Goal: Transaction & Acquisition: Purchase product/service

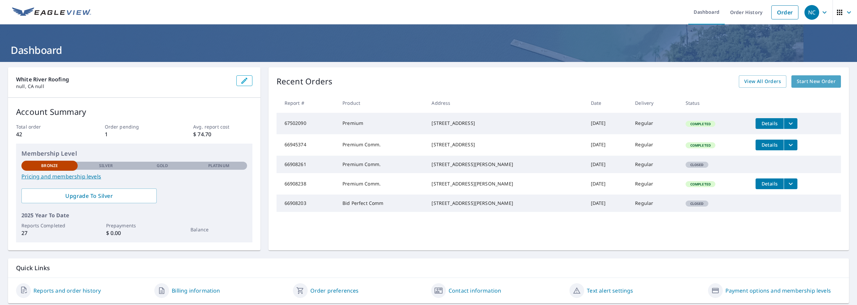
click at [820, 86] on link "Start New Order" at bounding box center [816, 81] width 50 height 12
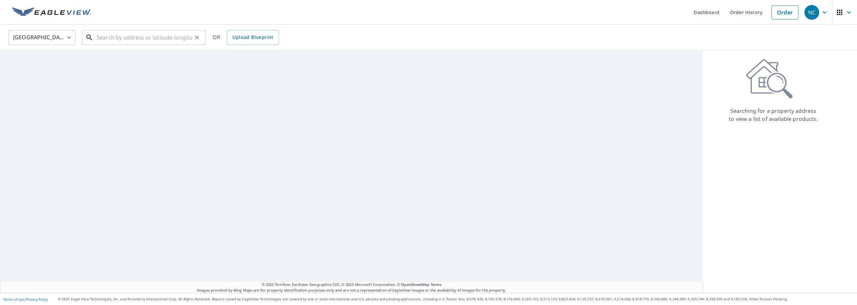
click at [103, 36] on input "text" at bounding box center [144, 37] width 95 height 19
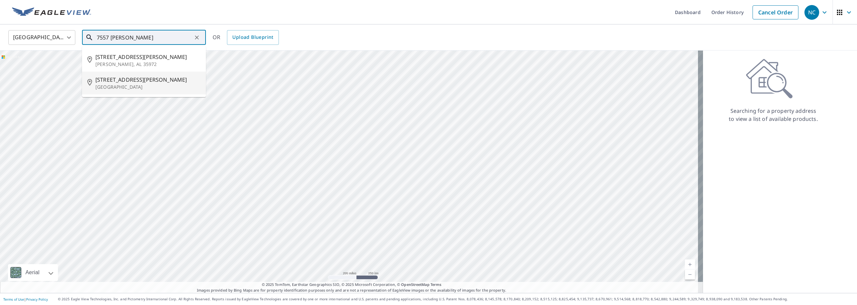
click at [128, 90] on p "[GEOGRAPHIC_DATA]" at bounding box center [147, 87] width 105 height 7
type input "[STREET_ADDRESS][PERSON_NAME]"
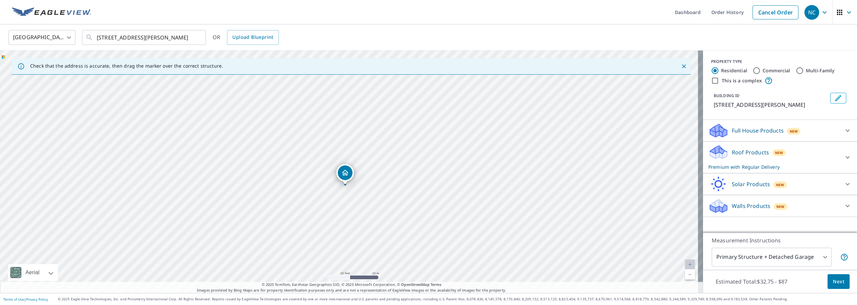
drag, startPoint x: 341, startPoint y: 191, endPoint x: 374, endPoint y: 125, distance: 74.4
click at [374, 125] on div "[STREET_ADDRESS][PERSON_NAME]" at bounding box center [351, 172] width 703 height 242
click at [843, 159] on icon at bounding box center [847, 157] width 8 height 8
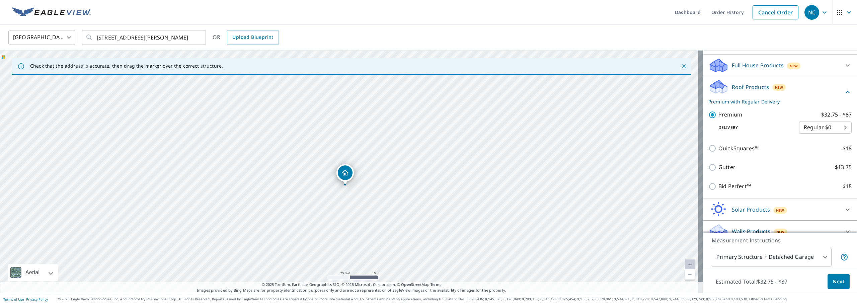
scroll to position [67, 0]
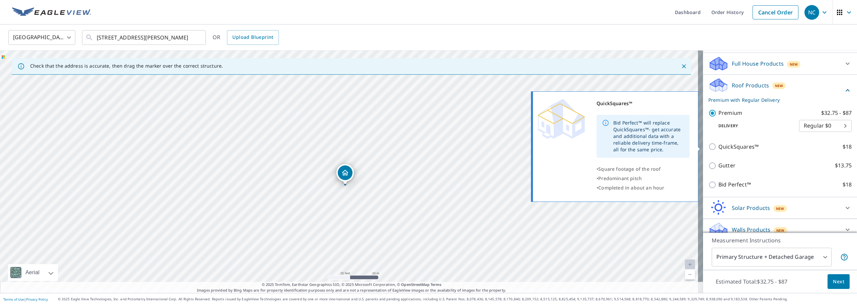
click at [725, 149] on p "QuickSquares™" at bounding box center [738, 147] width 40 height 8
click at [718, 149] on input "QuickSquares™ $18" at bounding box center [713, 147] width 10 height 8
checkbox input "true"
checkbox input "false"
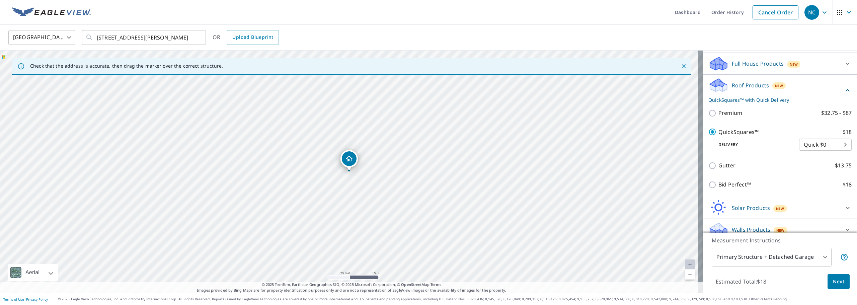
click at [832, 283] on span "Next" at bounding box center [837, 281] width 11 height 8
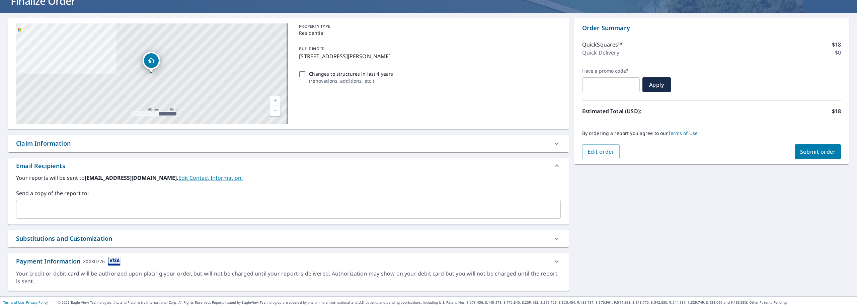
scroll to position [53, 0]
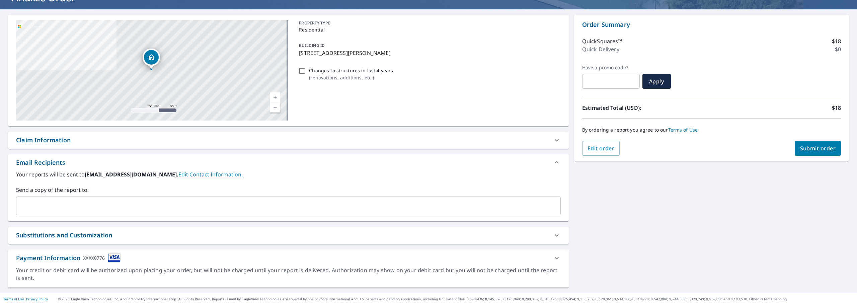
click at [554, 260] on icon at bounding box center [556, 258] width 8 height 8
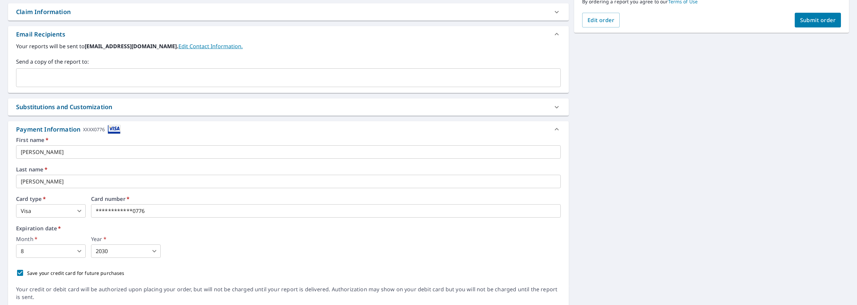
scroll to position [186, 0]
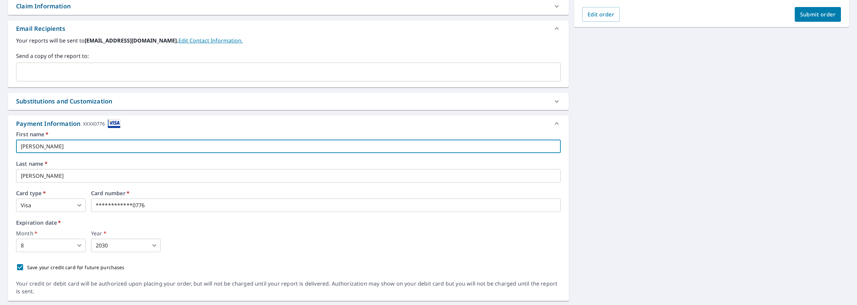
drag, startPoint x: 55, startPoint y: 148, endPoint x: 1, endPoint y: 148, distance: 54.2
click at [1, 148] on div "**********" at bounding box center [428, 91] width 857 height 431
type input "[PERSON_NAME]"
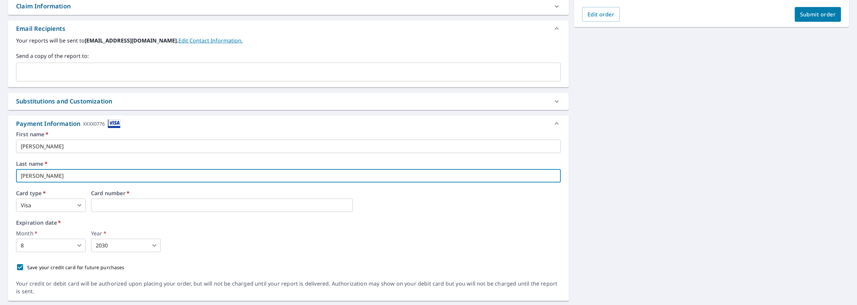
type input "[PERSON_NAME]"
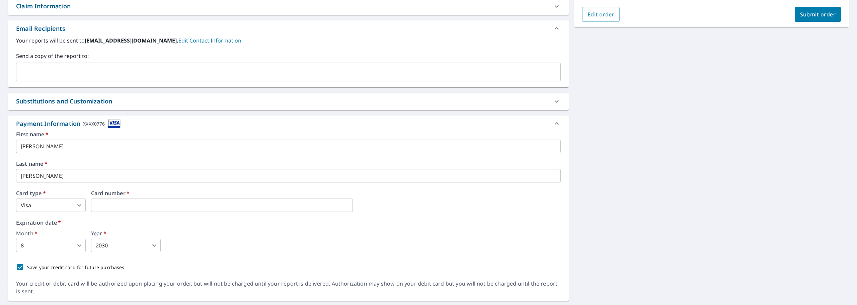
click at [61, 243] on body "NC [GEOGRAPHIC_DATA] Dashboard Order History Cancel Order NC Dashboard / Finali…" at bounding box center [428, 152] width 857 height 305
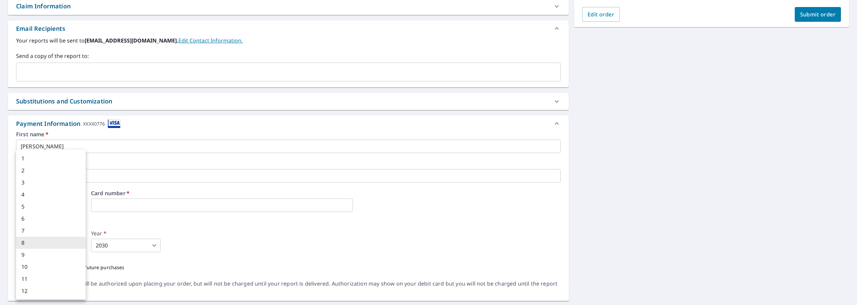
click at [55, 185] on li "3" at bounding box center [51, 182] width 70 height 12
type input "3"
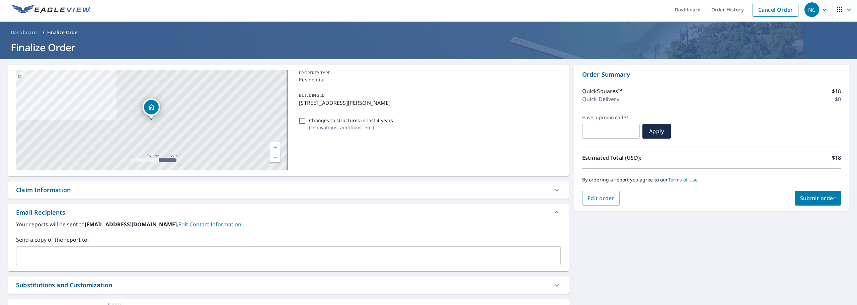
scroll to position [0, 0]
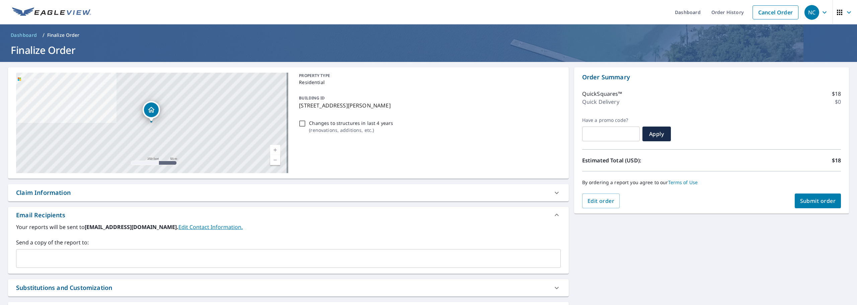
click at [802, 201] on span "Submit order" at bounding box center [818, 200] width 36 height 7
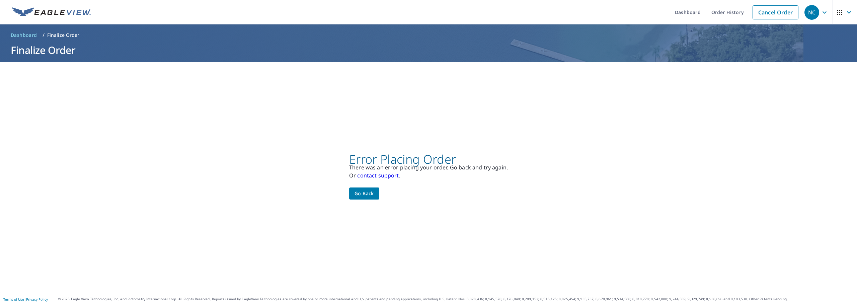
click at [366, 195] on span "Go back" at bounding box center [363, 193] width 19 height 8
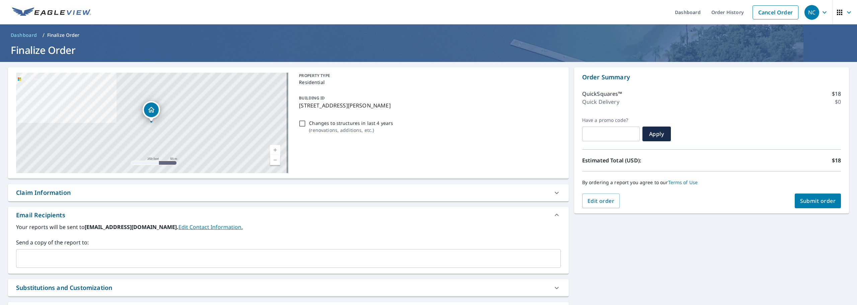
click at [26, 35] on span "Dashboard" at bounding box center [24, 35] width 26 height 7
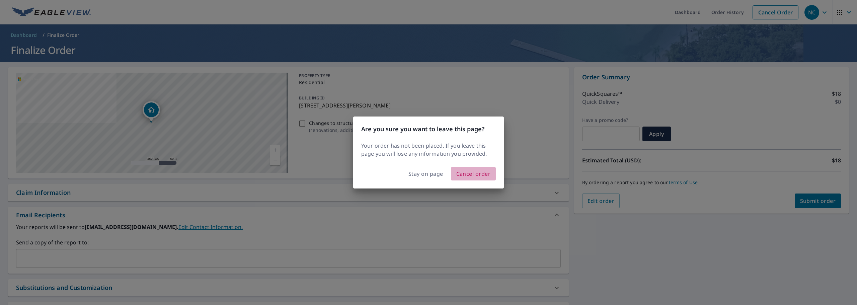
click at [461, 175] on span "Cancel order" at bounding box center [473, 173] width 34 height 9
